Goal: Find specific page/section: Find specific page/section

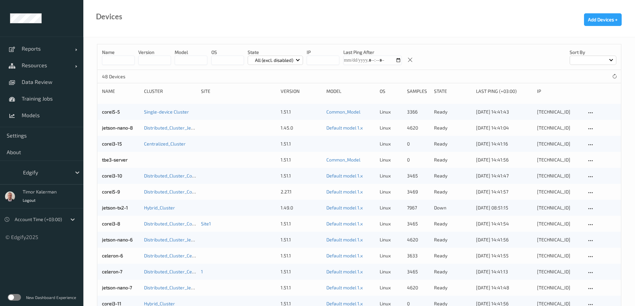
click at [65, 173] on div at bounding box center [45, 173] width 45 height 8
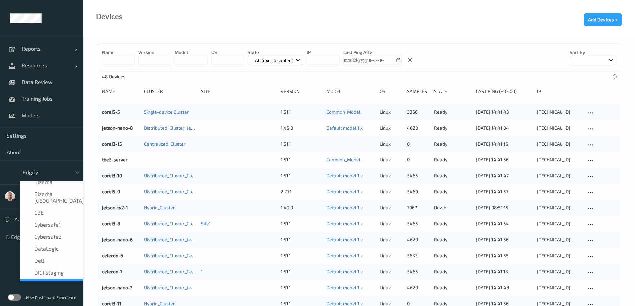
type input "c"
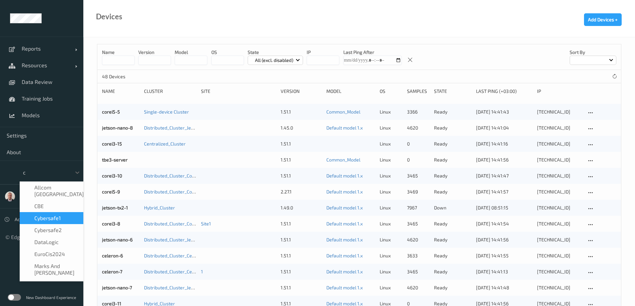
click at [57, 215] on span "Cybersafe1" at bounding box center [47, 218] width 26 height 7
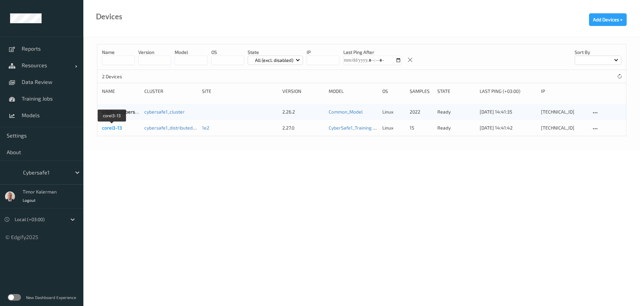
click at [117, 129] on link "corei3-13" at bounding box center [112, 128] width 20 height 6
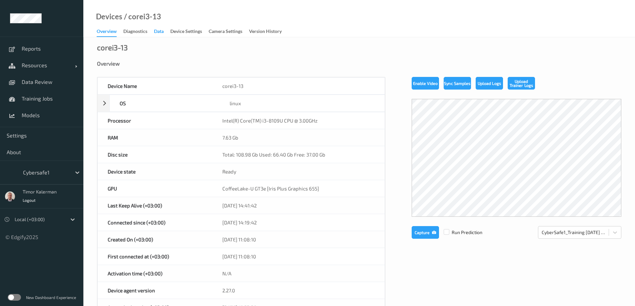
click at [161, 31] on div "Data" at bounding box center [159, 32] width 10 height 8
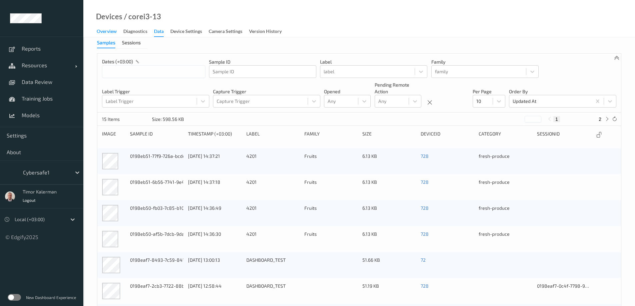
click at [109, 32] on div "Overview" at bounding box center [107, 32] width 20 height 8
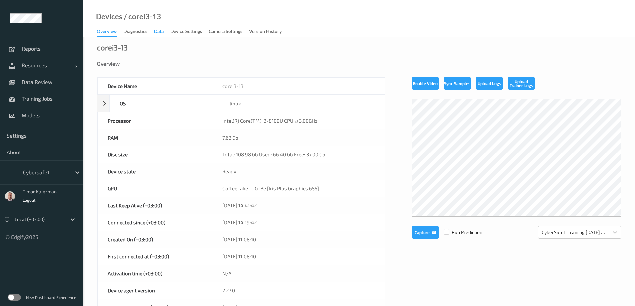
click at [162, 32] on div "Data" at bounding box center [159, 32] width 10 height 8
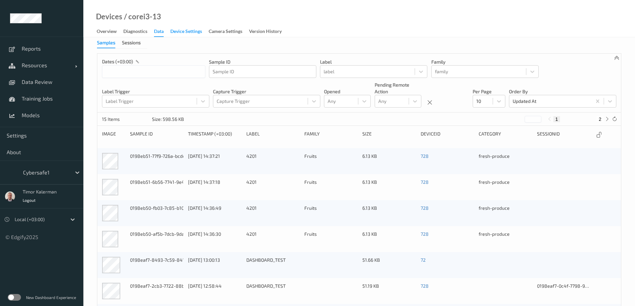
click at [182, 31] on div "Device Settings" at bounding box center [186, 32] width 32 height 8
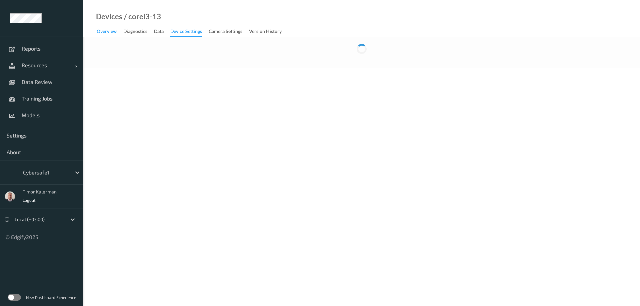
click at [114, 33] on div "Overview" at bounding box center [107, 32] width 20 height 8
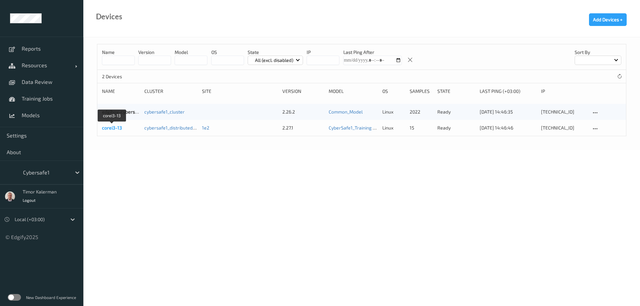
click at [115, 127] on link "corei3-13" at bounding box center [112, 128] width 20 height 6
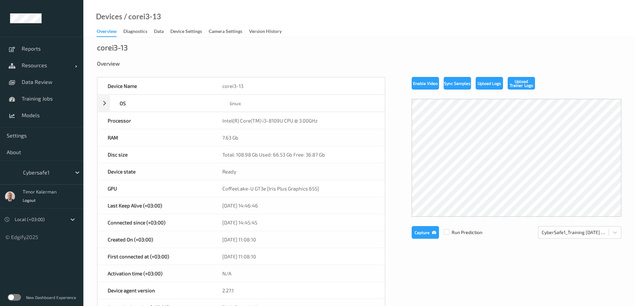
click at [15, 295] on label at bounding box center [14, 297] width 13 height 7
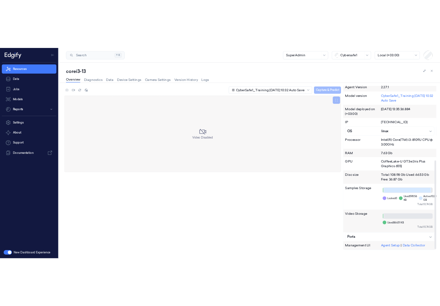
scroll to position [201, 0]
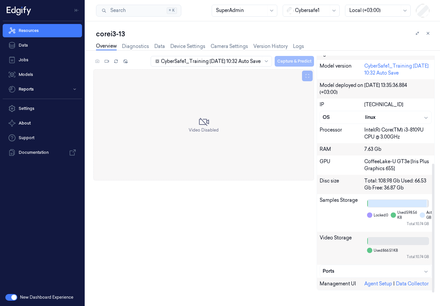
click at [232, 249] on div "CyberSafe1_Training 2025-08-12 10:32 Auto Save Capture & Predict Video Disabled…" at bounding box center [263, 176] width 341 height 240
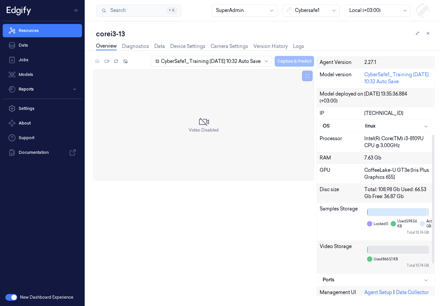
scroll to position [206, 0]
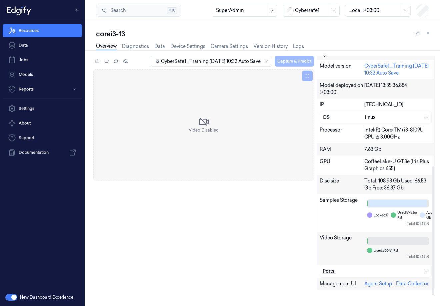
click at [360, 274] on div "Ports" at bounding box center [376, 271] width 106 height 7
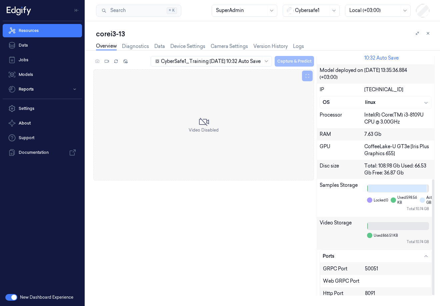
scroll to position [256, 0]
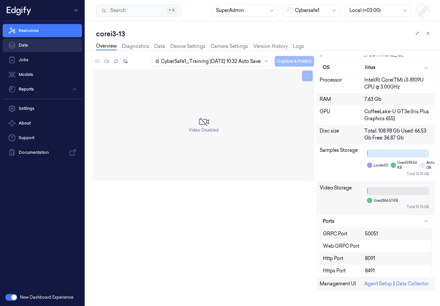
click at [27, 45] on link "Data" at bounding box center [42, 45] width 79 height 13
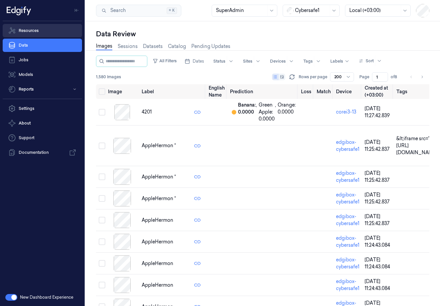
click at [35, 31] on link "Resources" at bounding box center [42, 30] width 79 height 13
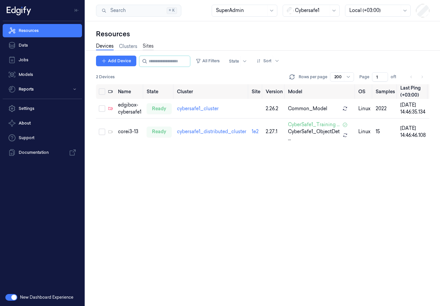
click at [149, 43] on link "Sites" at bounding box center [148, 47] width 11 height 8
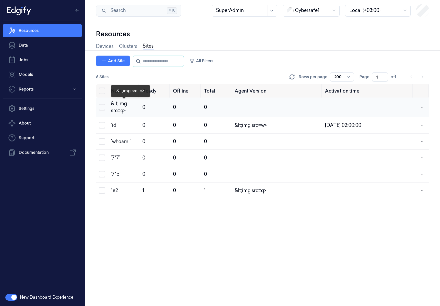
click at [113, 111] on div "&lt;img src=q>" at bounding box center [124, 107] width 26 height 14
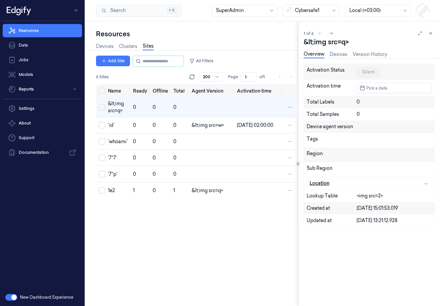
click at [394, 182] on div "button" at bounding box center [392, 183] width 71 height 7
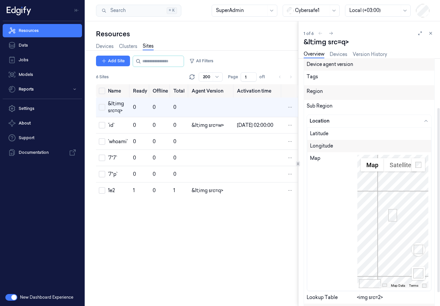
scroll to position [67, 0]
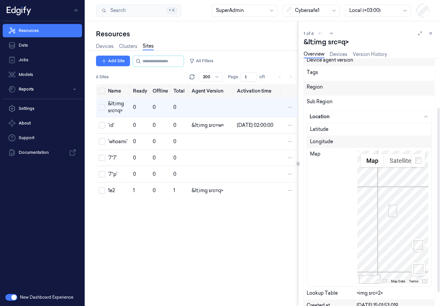
click at [417, 115] on div "button" at bounding box center [392, 116] width 71 height 7
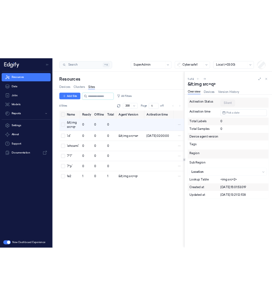
scroll to position [0, 0]
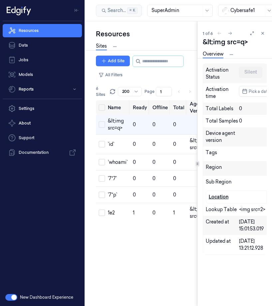
click at [227, 193] on div "Location" at bounding box center [240, 197] width 69 height 12
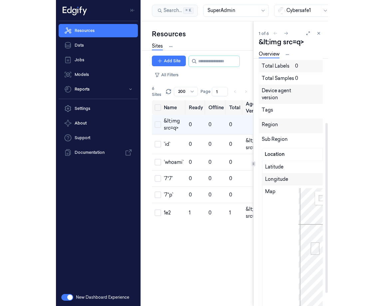
scroll to position [100, 0]
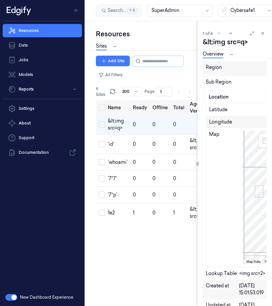
click at [269, 159] on div "Activation Status Silent Activation time Pick a date Total Labels 0 Total Sampl…" at bounding box center [237, 182] width 69 height 248
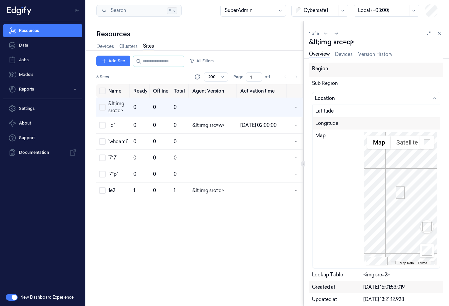
scroll to position [85, 0]
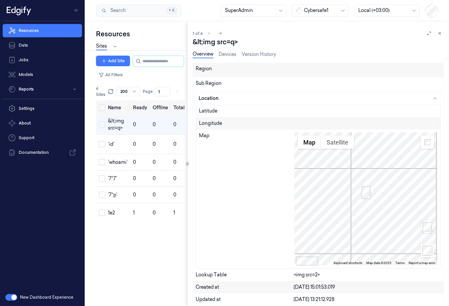
click at [187, 135] on div at bounding box center [187, 163] width 0 height 285
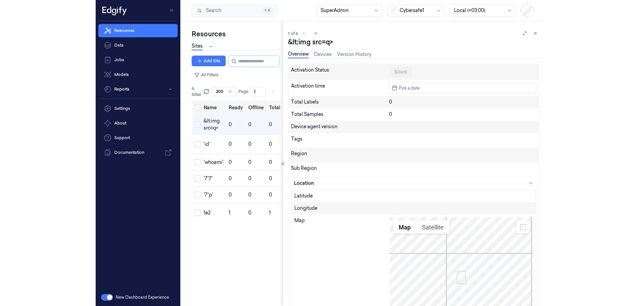
scroll to position [85, 0]
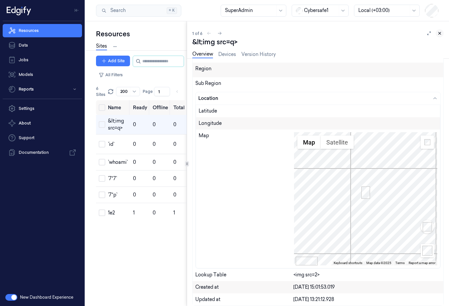
click at [442, 30] on button at bounding box center [439, 33] width 8 height 8
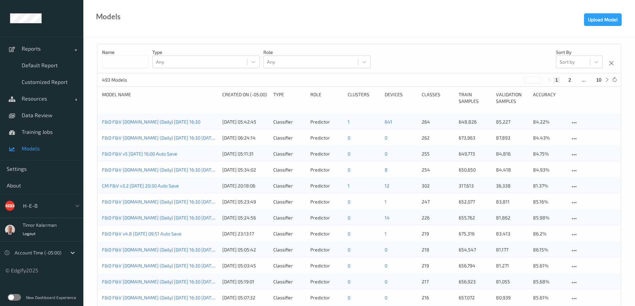
click at [43, 205] on div at bounding box center [45, 206] width 45 height 8
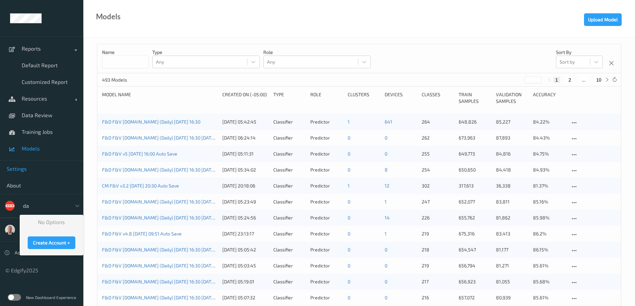
type input "d"
type input "shuf"
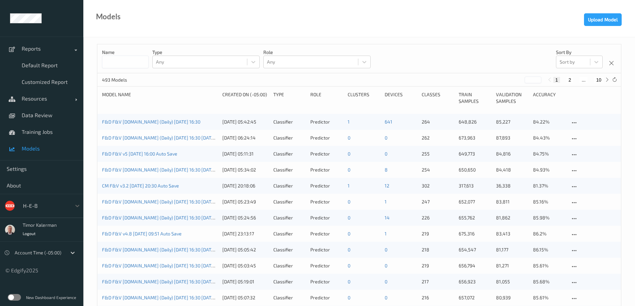
click at [48, 199] on div "option shufersal, selected. Select is focused ,type to refine list, press Down …" at bounding box center [41, 206] width 83 height 24
click at [34, 198] on div "H-E-B" at bounding box center [41, 206] width 83 height 24
click at [33, 207] on div at bounding box center [45, 206] width 45 height 8
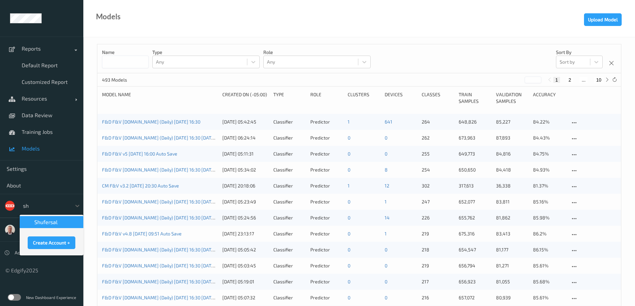
type input "shu"
click at [53, 221] on span "shufersal" at bounding box center [45, 222] width 23 height 7
